Goal: Find specific page/section: Find specific page/section

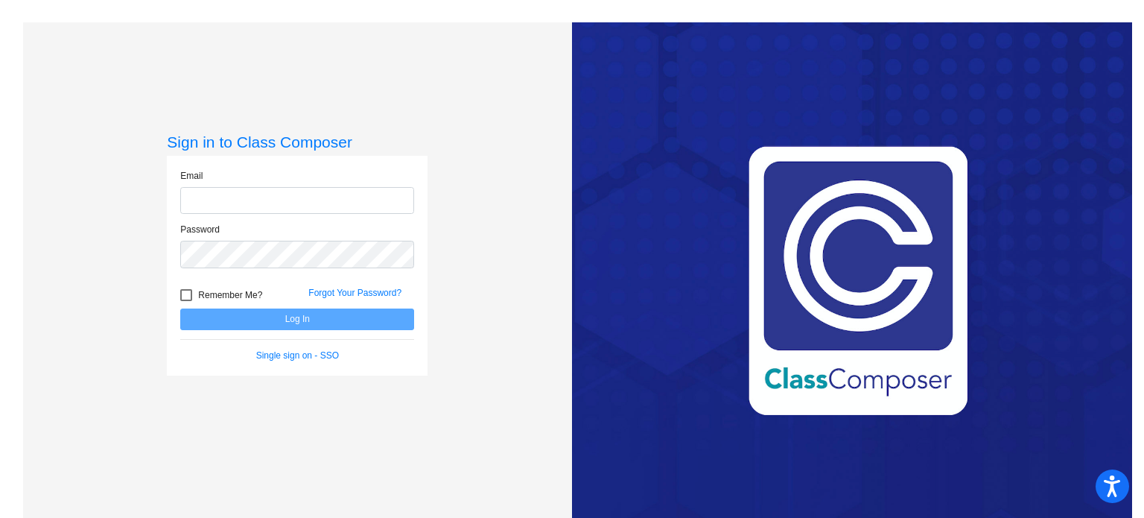
type input "[PERSON_NAME][EMAIL_ADDRESS][PERSON_NAME][DOMAIN_NAME]"
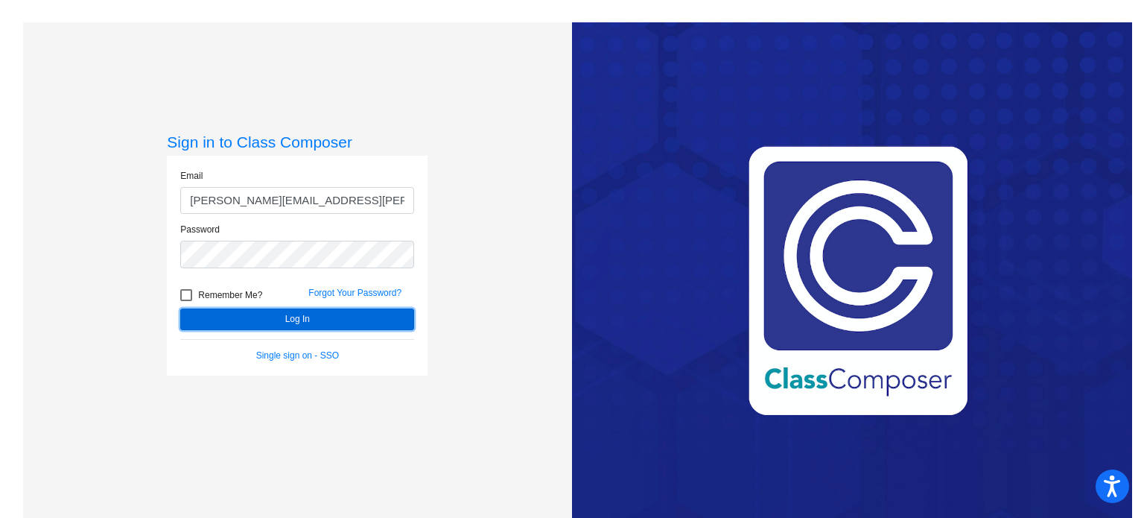
click at [313, 326] on button "Log In" at bounding box center [297, 319] width 234 height 22
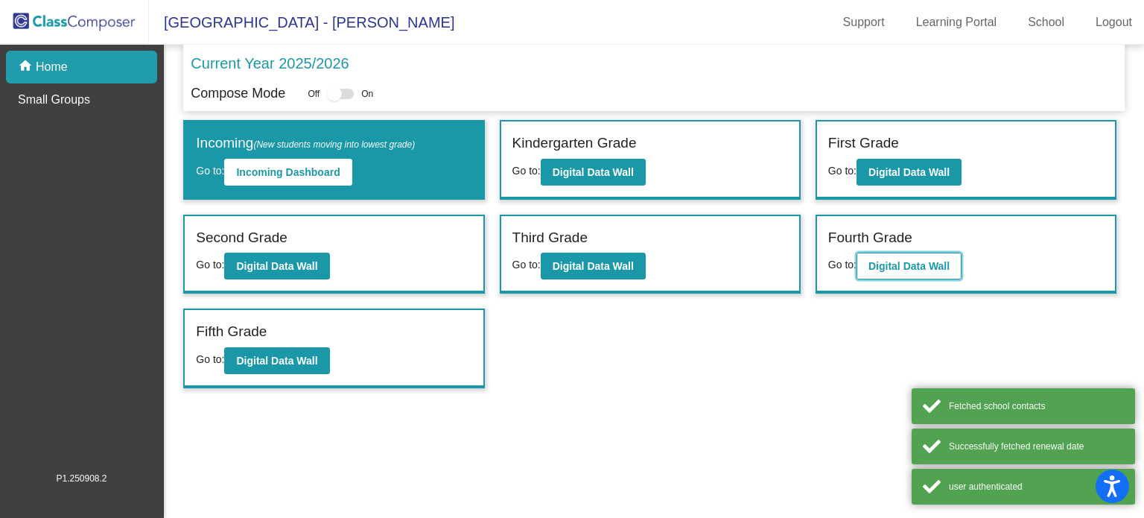
click at [917, 261] on b "Digital Data Wall" at bounding box center [908, 266] width 81 height 12
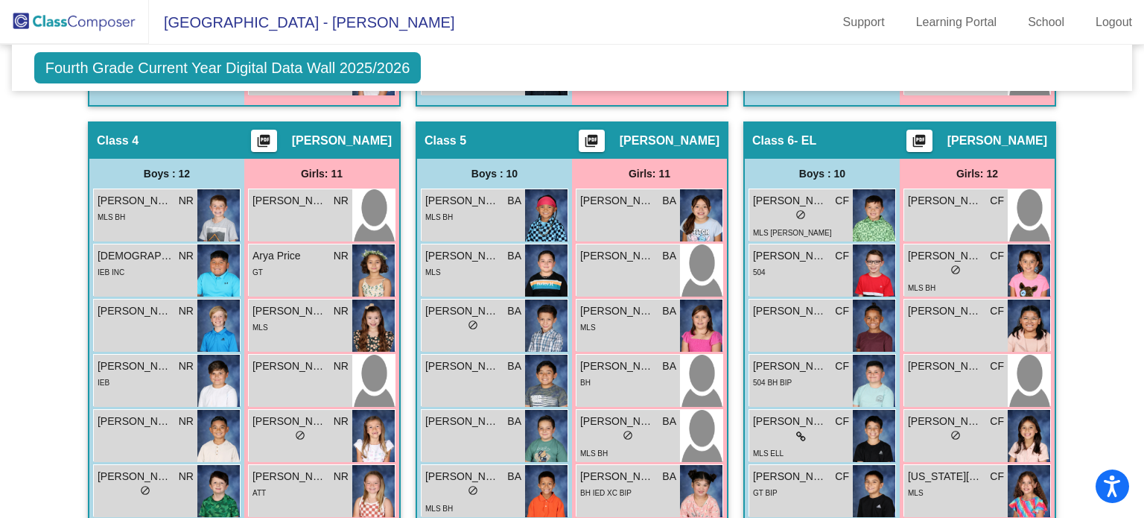
scroll to position [1227, 0]
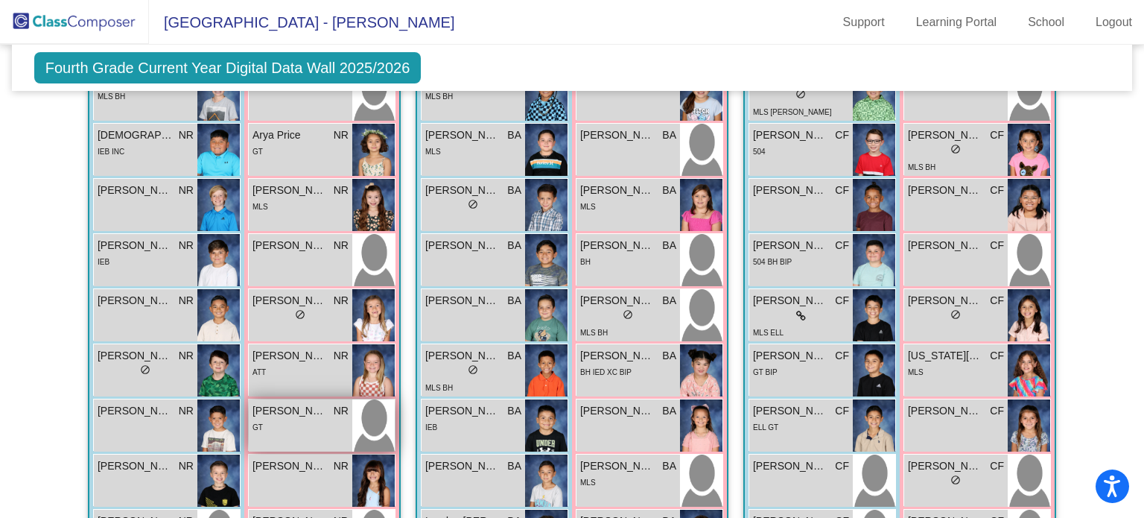
click at [334, 419] on div "GT" at bounding box center [300, 427] width 96 height 16
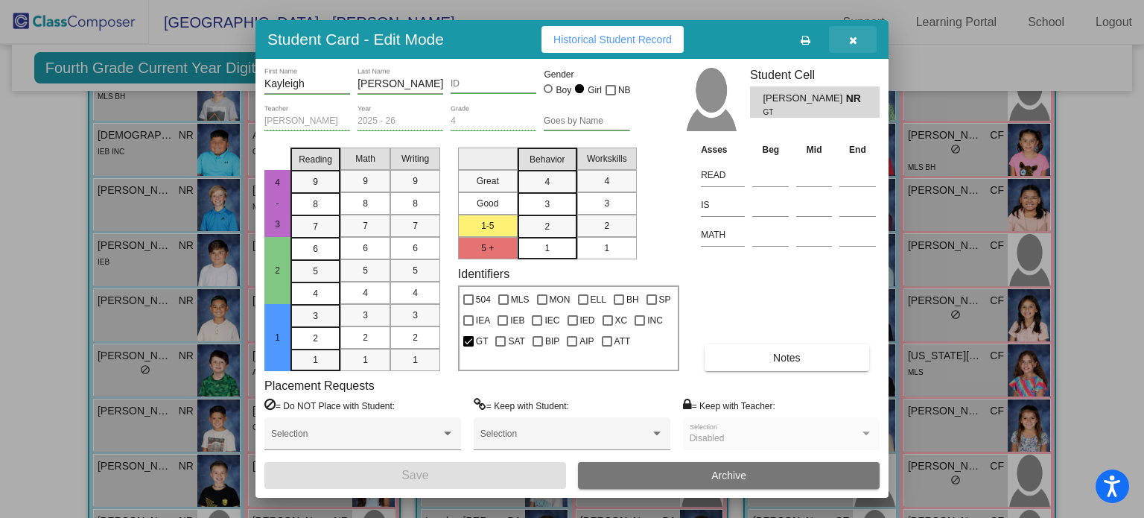
click at [847, 41] on button "button" at bounding box center [853, 39] width 48 height 27
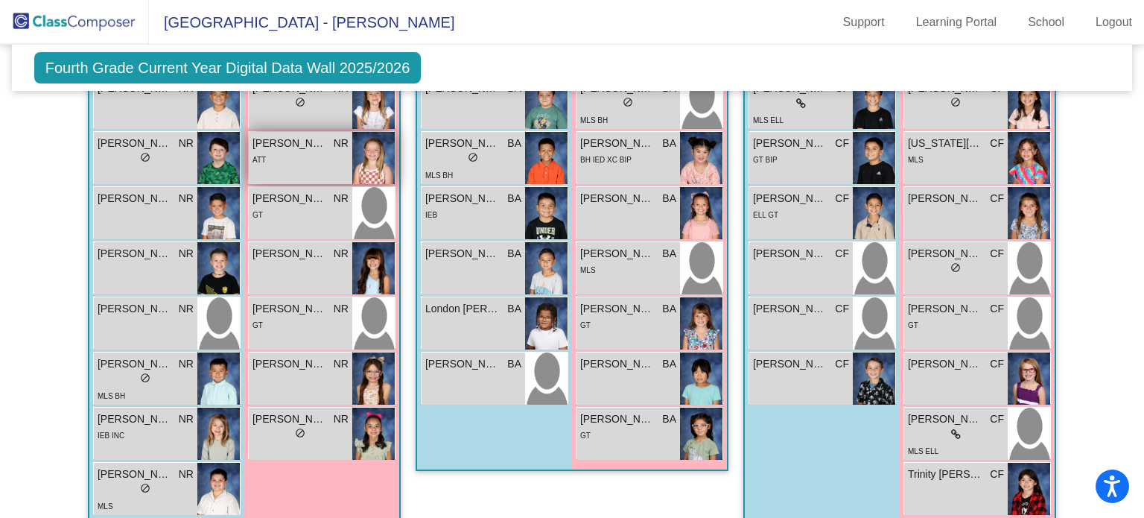
scroll to position [1465, 0]
